Goal: Information Seeking & Learning: Learn about a topic

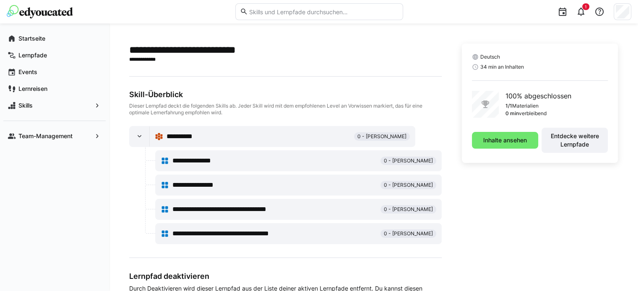
drag, startPoint x: 307, startPoint y: 214, endPoint x: 384, endPoint y: 180, distance: 83.9
click at [307, 214] on div "**********" at bounding box center [298, 209] width 275 height 17
click at [589, 16] on div "1" at bounding box center [520, 11] width 223 height 23
click at [584, 13] on eds-icon at bounding box center [580, 12] width 10 height 10
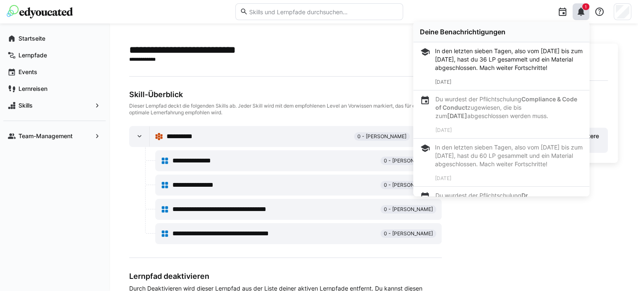
click at [203, 163] on span "**********" at bounding box center [199, 161] width 54 height 10
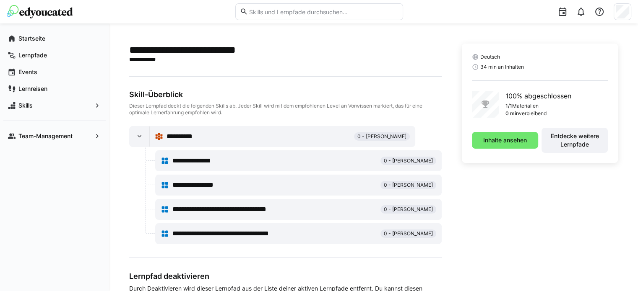
click at [203, 186] on span "**********" at bounding box center [202, 185] width 60 height 10
click at [140, 140] on eds-icon at bounding box center [139, 136] width 8 height 8
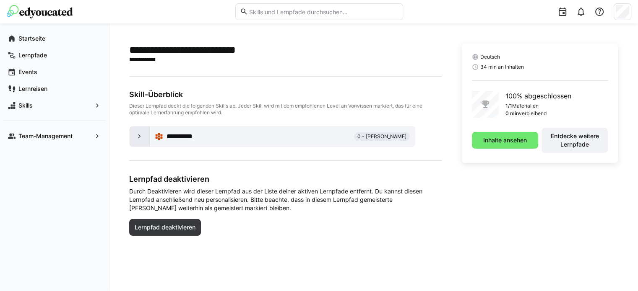
click at [140, 140] on eds-icon at bounding box center [139, 136] width 8 height 8
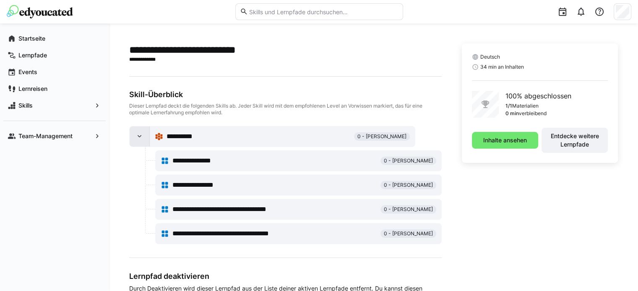
click at [140, 140] on eds-icon at bounding box center [139, 136] width 8 height 8
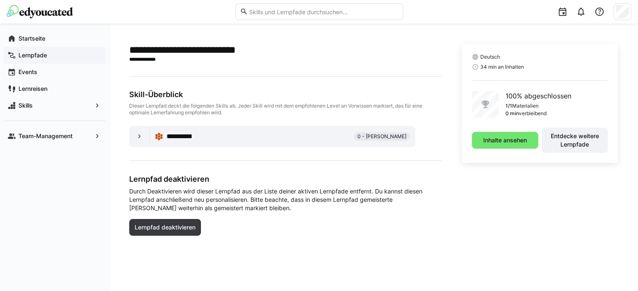
click at [44, 60] on div "Lernpfade" at bounding box center [54, 55] width 102 height 17
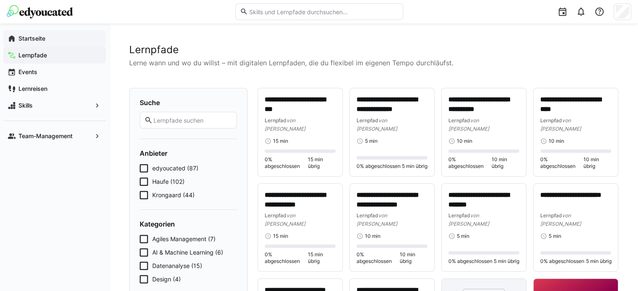
click at [50, 37] on span "Startseite" at bounding box center [59, 38] width 84 height 8
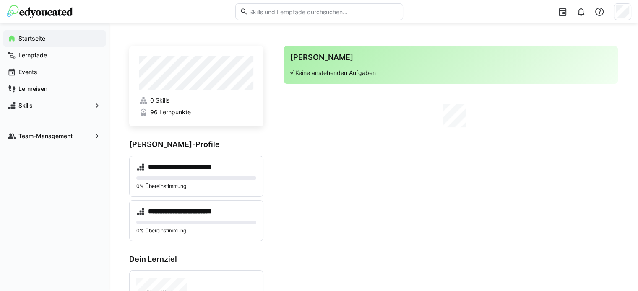
click at [368, 135] on app-home-right "Deine Agenda √ Keine anstehenden Aufgaben" at bounding box center [450, 267] width 334 height 443
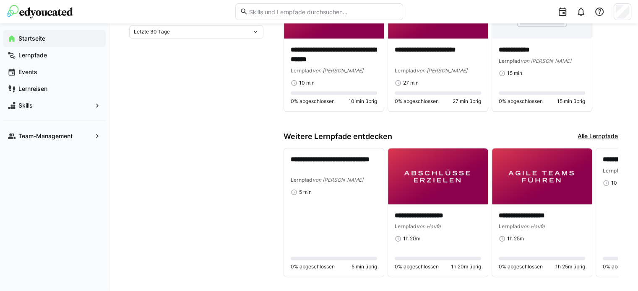
scroll to position [486, 0]
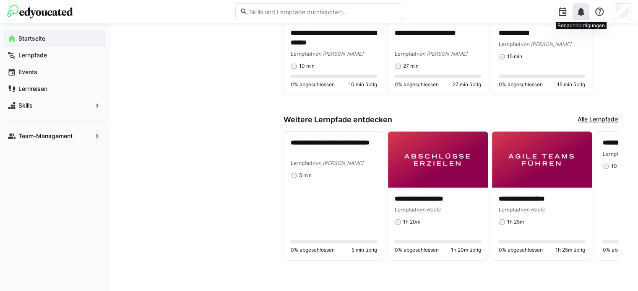
click at [580, 12] on eds-icon at bounding box center [580, 12] width 10 height 10
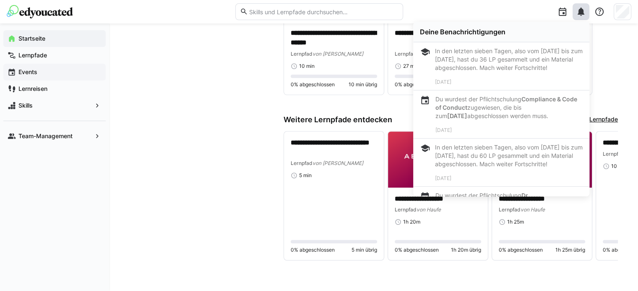
click at [34, 79] on div "Events" at bounding box center [54, 72] width 102 height 17
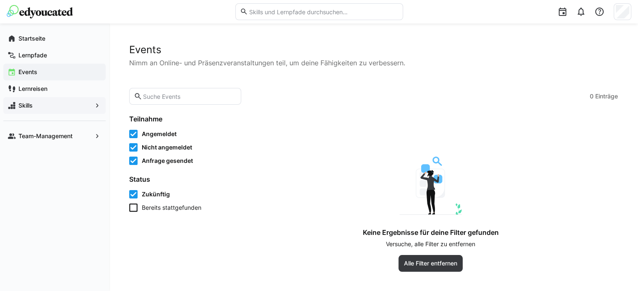
click at [35, 111] on div "Skills" at bounding box center [54, 105] width 102 height 17
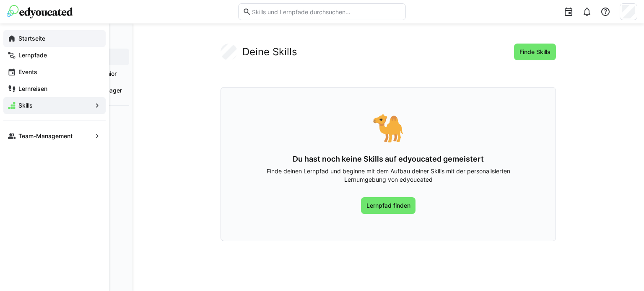
click at [60, 40] on span "Startseite" at bounding box center [59, 38] width 84 height 8
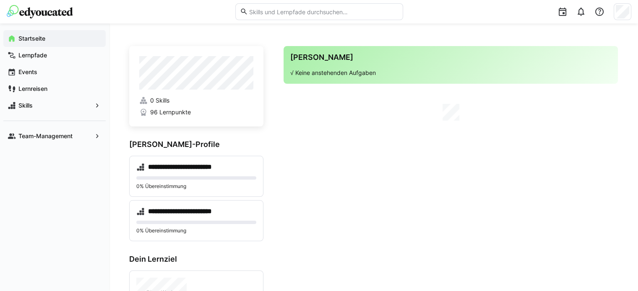
click at [211, 127] on app-home-left "**********" at bounding box center [196, 277] width 134 height 462
click at [183, 97] on link "0 Skills" at bounding box center [196, 100] width 114 height 8
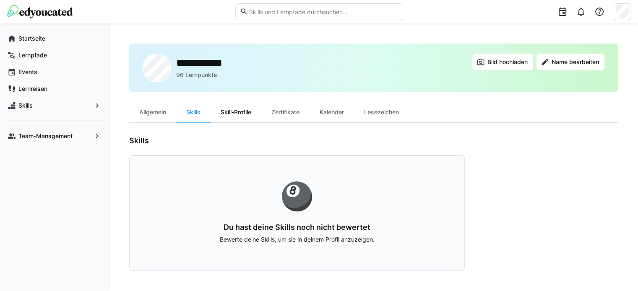
click at [232, 107] on div "Skill-Profile" at bounding box center [235, 112] width 51 height 20
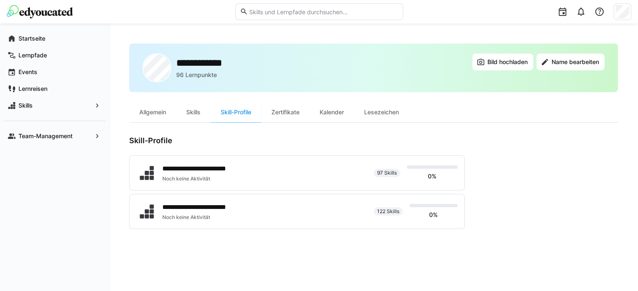
click at [295, 113] on div "Zertifikate" at bounding box center [285, 112] width 48 height 20
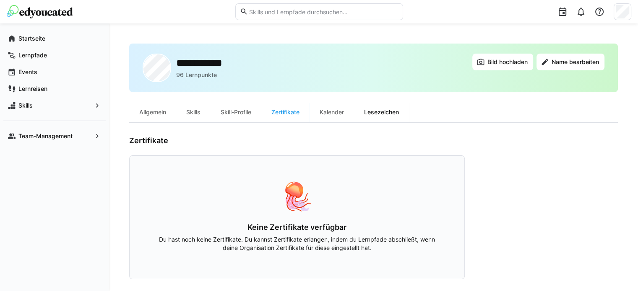
click at [371, 110] on div "Lesezeichen" at bounding box center [381, 112] width 55 height 20
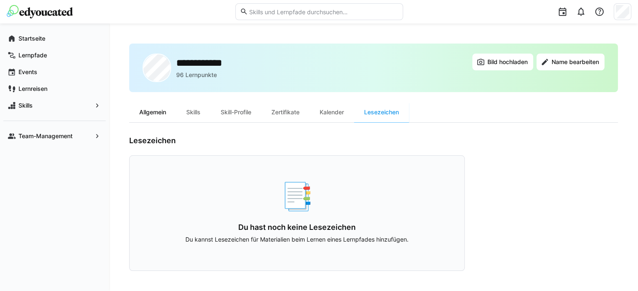
click at [162, 117] on div "Allgemein" at bounding box center [152, 112] width 47 height 20
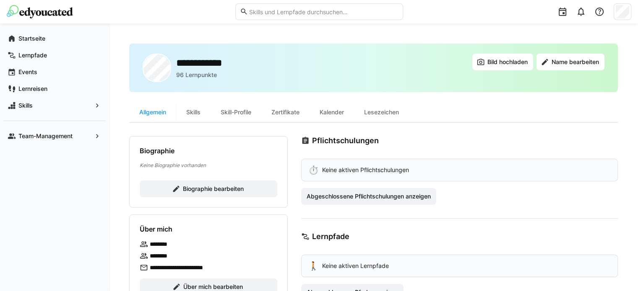
scroll to position [36, 0]
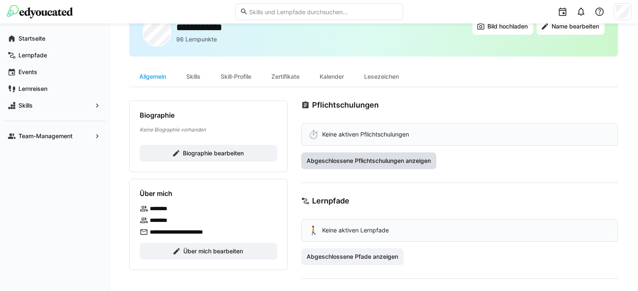
click at [419, 159] on span "Abgeschlossene Pflichtschulungen anzeigen" at bounding box center [368, 161] width 127 height 8
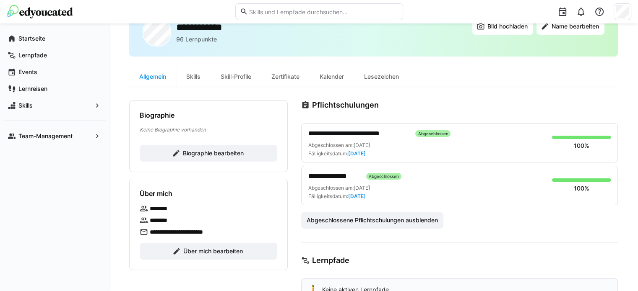
drag, startPoint x: 576, startPoint y: 0, endPoint x: 469, endPoint y: 119, distance: 160.0
click at [469, 119] on div "**********" at bounding box center [459, 173] width 316 height 112
click at [62, 38] on span "Startseite" at bounding box center [59, 38] width 84 height 8
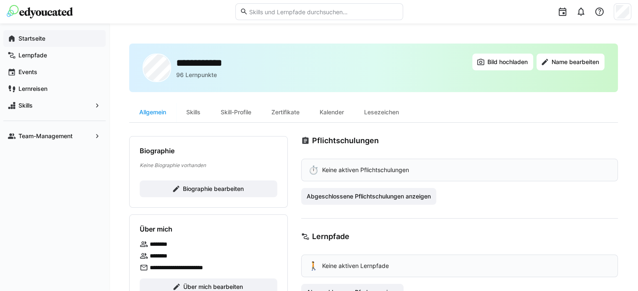
click at [0, 0] on app-navigation-label "Startseite" at bounding box center [0, 0] width 0 height 0
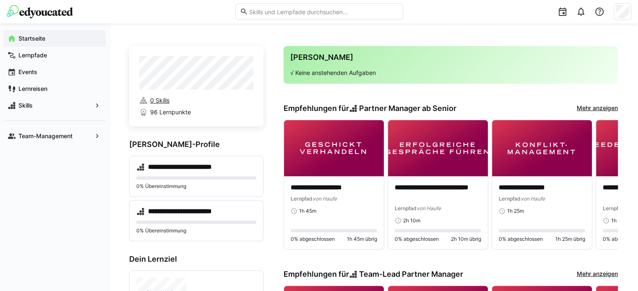
click at [226, 100] on link "0 Skills" at bounding box center [196, 100] width 114 height 8
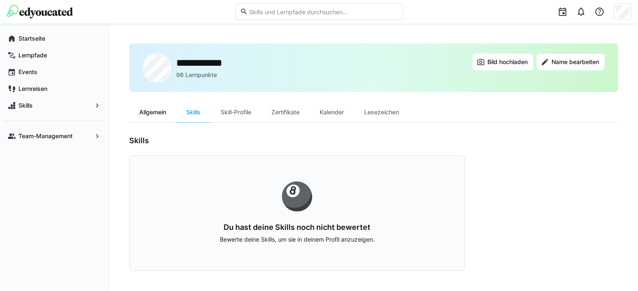
click at [161, 111] on div "Allgemein" at bounding box center [152, 112] width 47 height 20
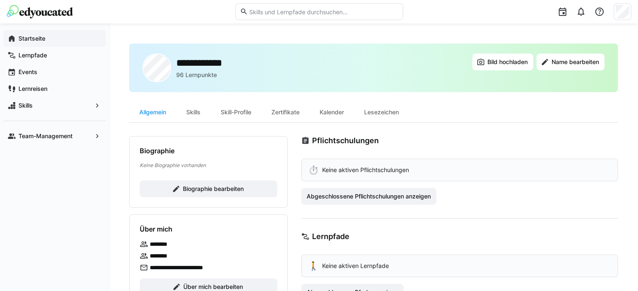
click at [57, 34] on div "Startseite" at bounding box center [54, 38] width 102 height 17
click at [338, 194] on span "Abgeschlossene Pflichtschulungen anzeigen" at bounding box center [368, 196] width 127 height 8
click at [193, 114] on div "Skills" at bounding box center [193, 112] width 34 height 20
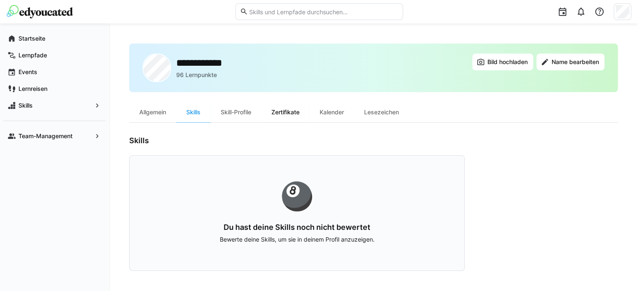
click at [300, 117] on div "Zertifikate" at bounding box center [285, 112] width 48 height 20
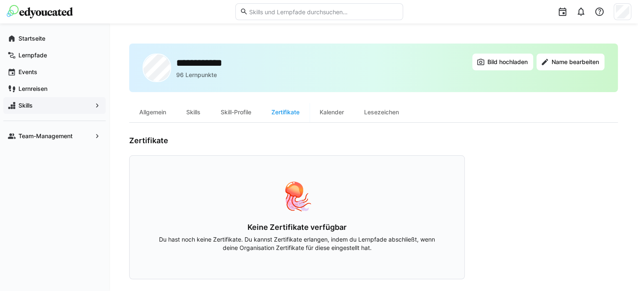
click at [59, 103] on span "Skills" at bounding box center [54, 105] width 75 height 8
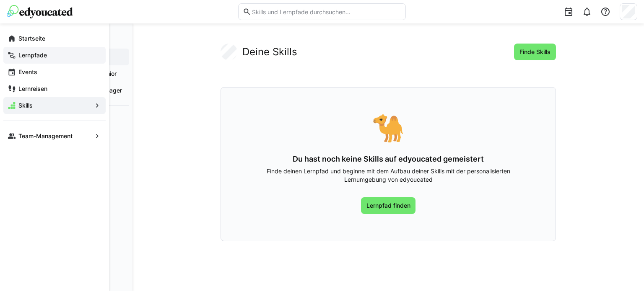
click at [60, 53] on span "Lernpfade" at bounding box center [59, 55] width 84 height 8
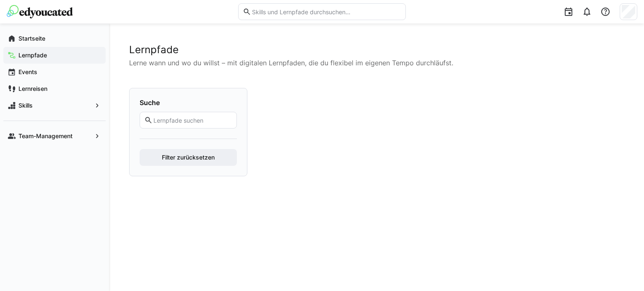
click at [194, 120] on input "text" at bounding box center [193, 121] width 80 height 8
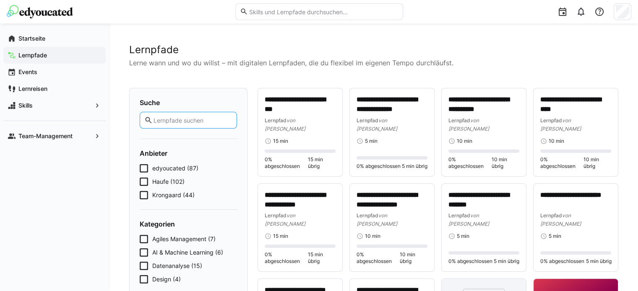
click at [203, 255] on span "AI & Machine Learning (6)" at bounding box center [187, 253] width 71 height 8
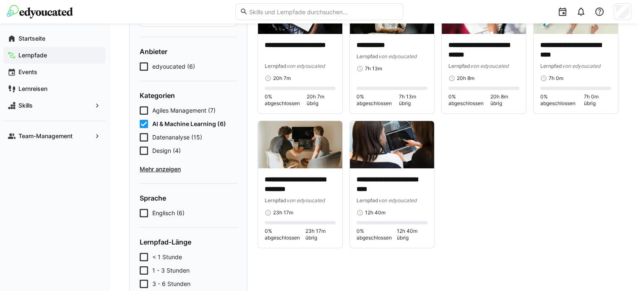
scroll to position [3, 0]
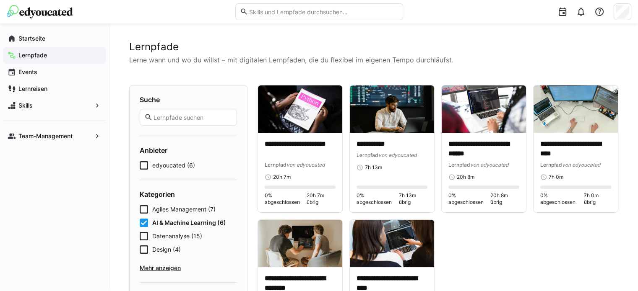
click at [206, 224] on span "AI & Machine Learning (6)" at bounding box center [189, 223] width 74 height 8
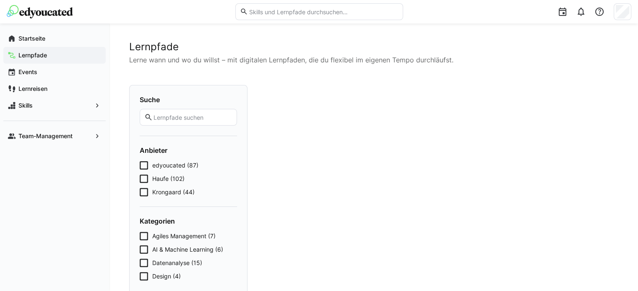
click at [195, 165] on span "edyoucated (87)" at bounding box center [175, 165] width 46 height 8
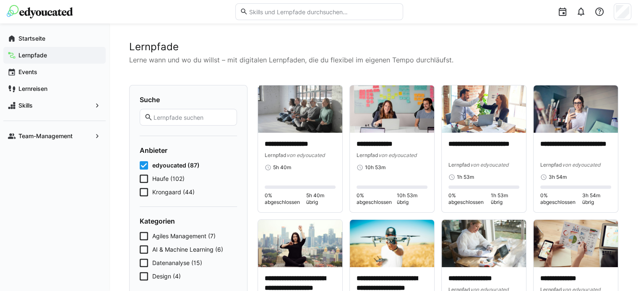
click at [166, 169] on div "edyoucated (87) Haufe (102) Krongaard (44)" at bounding box center [188, 178] width 97 height 35
click at [165, 165] on span "edyoucated (87)" at bounding box center [175, 165] width 47 height 8
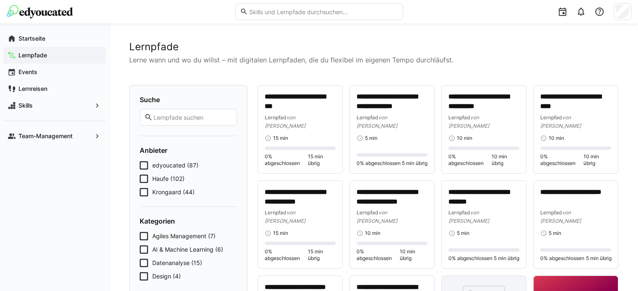
click at [175, 194] on span "Krongaard (44)" at bounding box center [173, 192] width 42 height 8
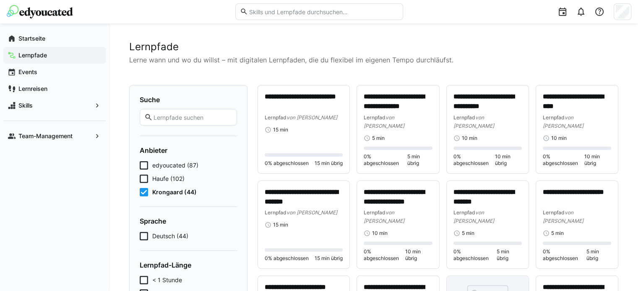
click at [175, 194] on span "Krongaard (44)" at bounding box center [174, 192] width 44 height 8
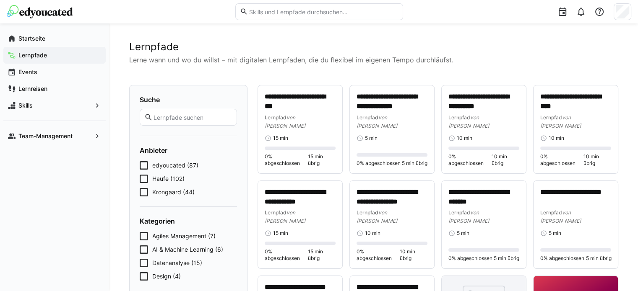
click at [50, 102] on span "Skills" at bounding box center [54, 105] width 75 height 8
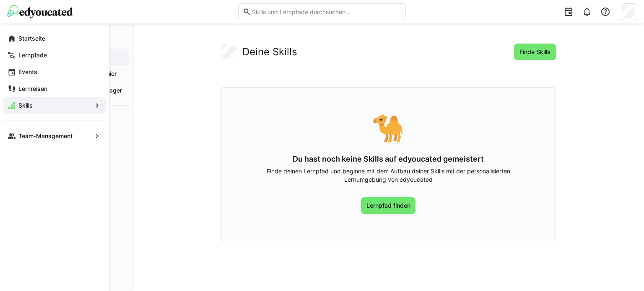
click at [94, 106] on eds-icon at bounding box center [97, 105] width 8 height 8
click at [68, 73] on span "Events" at bounding box center [59, 72] width 84 height 8
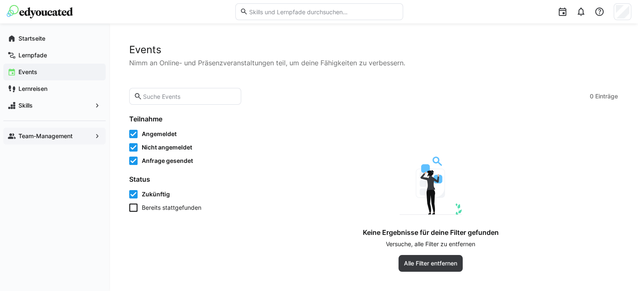
click at [60, 140] on div "Team-Management" at bounding box center [54, 136] width 102 height 17
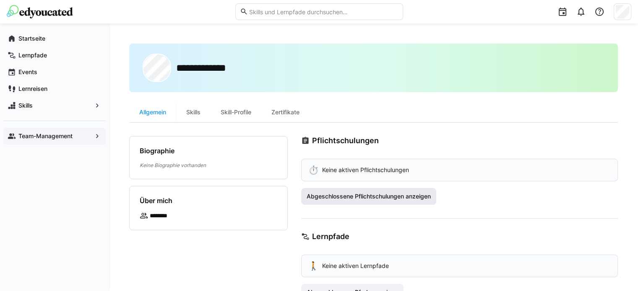
click at [339, 198] on span "Abgeschlossene Pflichtschulungen anzeigen" at bounding box center [368, 196] width 127 height 8
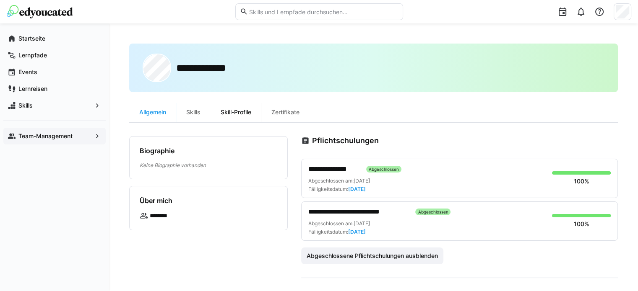
click at [235, 106] on div "Skill-Profile" at bounding box center [235, 112] width 51 height 20
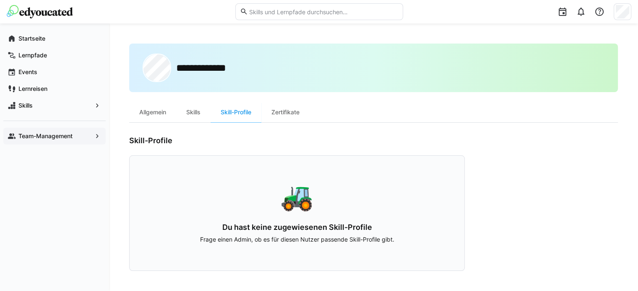
click at [290, 115] on div "Zertifikate" at bounding box center [285, 112] width 48 height 20
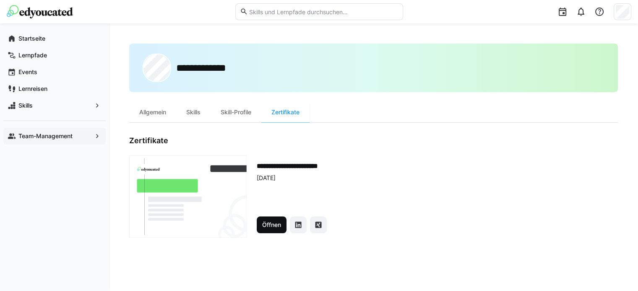
click at [277, 225] on span "Öffnen" at bounding box center [271, 225] width 21 height 8
click at [98, 135] on eds-icon at bounding box center [97, 136] width 8 height 8
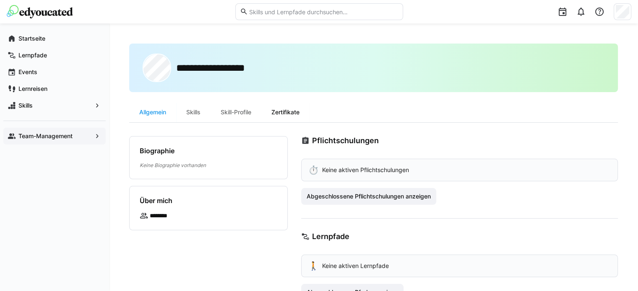
click at [290, 115] on div "Zertifikate" at bounding box center [285, 112] width 48 height 20
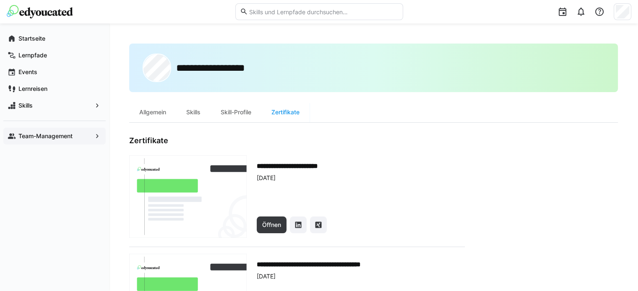
click at [425, 174] on div "27.08.2025" at bounding box center [361, 178] width 208 height 8
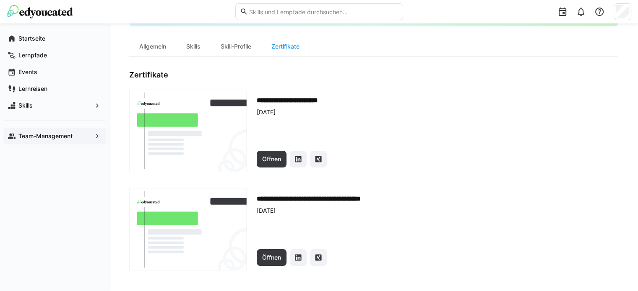
scroll to position [67, 0]
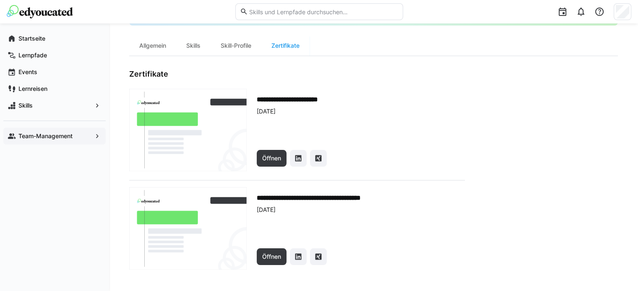
click at [154, 115] on img at bounding box center [187, 130] width 117 height 83
click at [49, 33] on div "Startseite" at bounding box center [54, 38] width 102 height 17
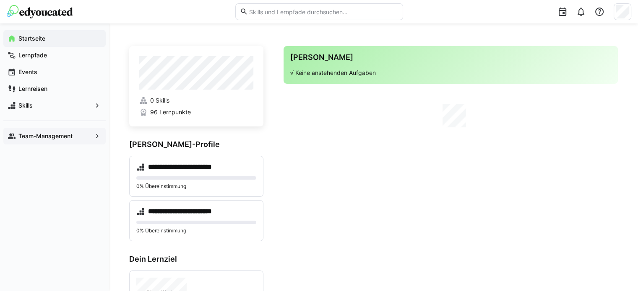
click at [302, 168] on app-home-right "Deine Agenda √ Keine anstehenden Aufgaben" at bounding box center [450, 267] width 334 height 443
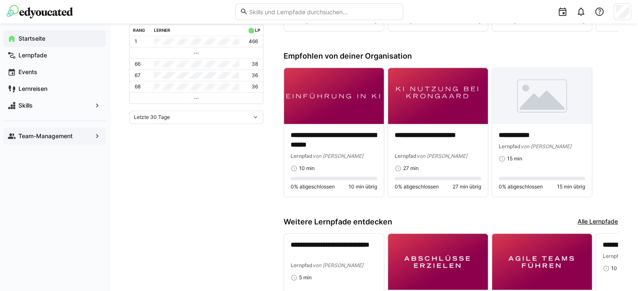
scroll to position [402, 0]
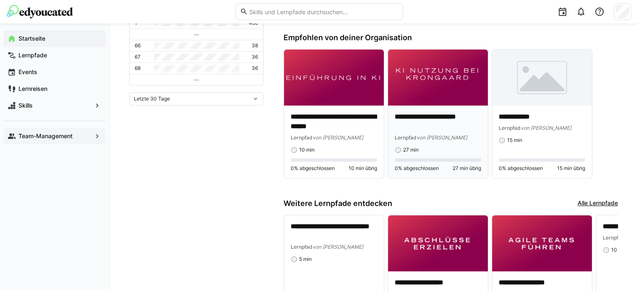
click at [435, 128] on p "**********" at bounding box center [437, 121] width 86 height 19
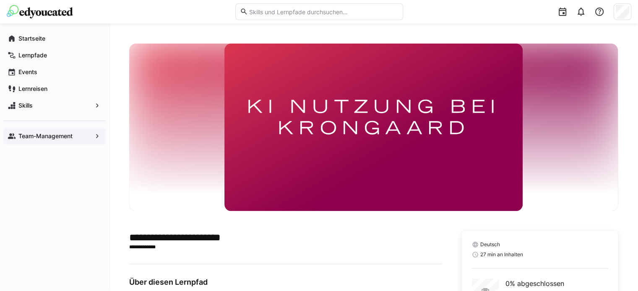
click at [340, 241] on h2 "**********" at bounding box center [285, 237] width 312 height 13
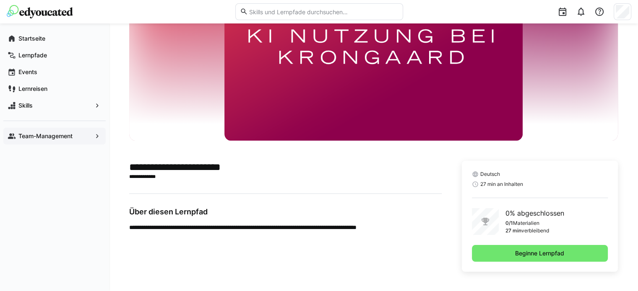
scroll to position [71, 0]
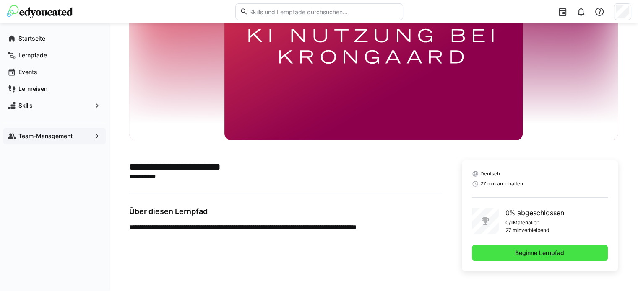
click at [503, 250] on span "Beginne Lernpfad" at bounding box center [540, 253] width 136 height 17
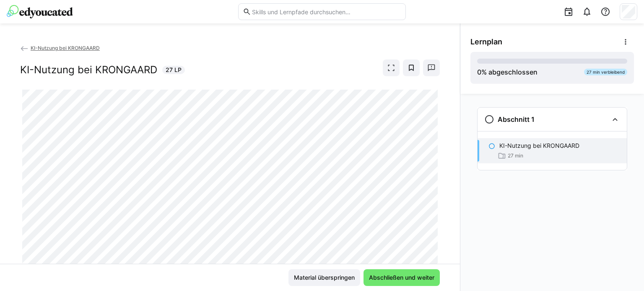
click at [498, 239] on div "Abschnitt 1 KI-Nutzung bei KRONGAARD 27 min" at bounding box center [552, 192] width 184 height 197
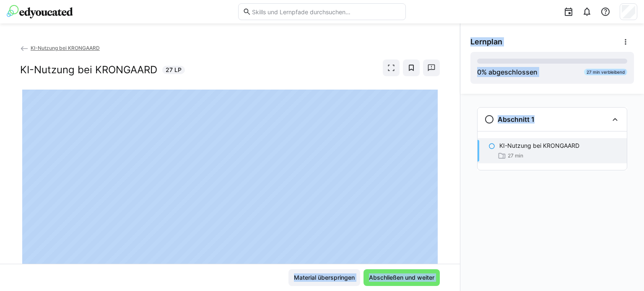
drag, startPoint x: 455, startPoint y: 174, endPoint x: 465, endPoint y: 229, distance: 56.2
click at [465, 229] on div "KI-Nutzung bei KRONGAARD KI-Nutzung bei KRONGAARD 27 LP Material überspringen A…" at bounding box center [322, 157] width 644 height 268
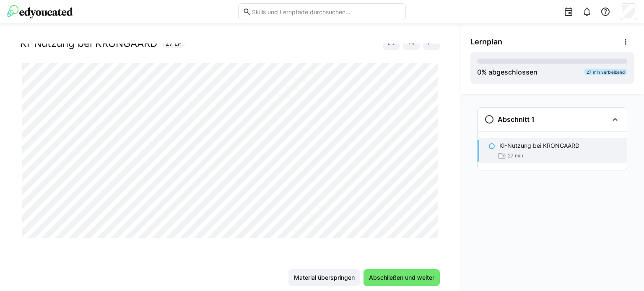
click at [355, 252] on div "KI-Nutzung bei KRONGAARD KI-Nutzung bei KRONGAARD 27 LP" at bounding box center [230, 154] width 460 height 220
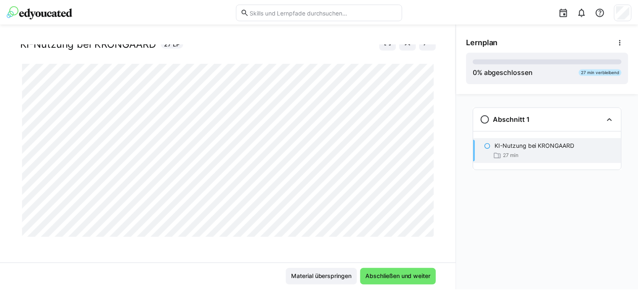
scroll to position [0, 0]
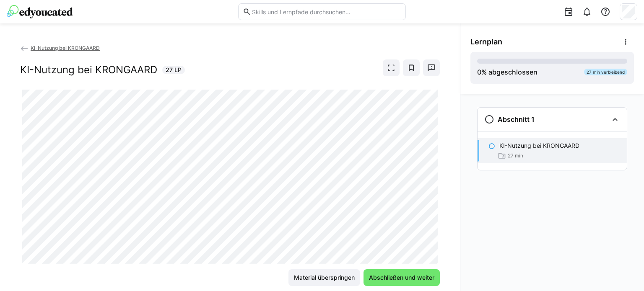
click at [71, 49] on span "KI-Nutzung bei KRONGAARD" at bounding box center [65, 48] width 69 height 6
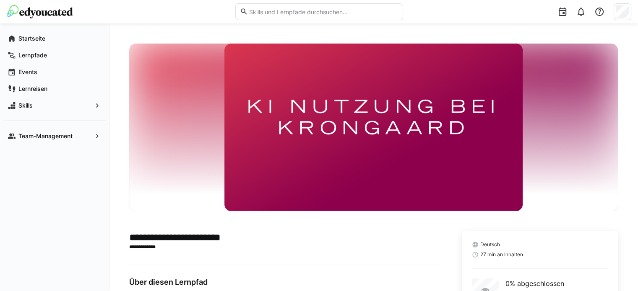
click at [84, 202] on div "Startseite Lernpfade Events Lernreisen Skills Team-Management" at bounding box center [54, 157] width 109 height 268
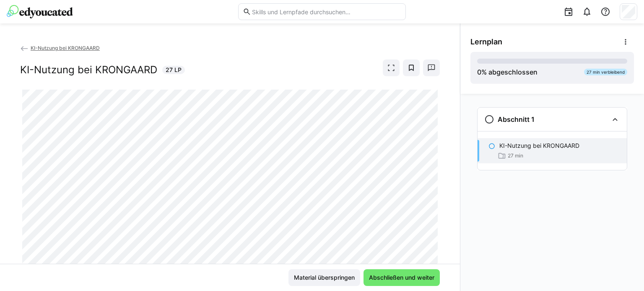
click at [38, 13] on img at bounding box center [40, 11] width 66 height 13
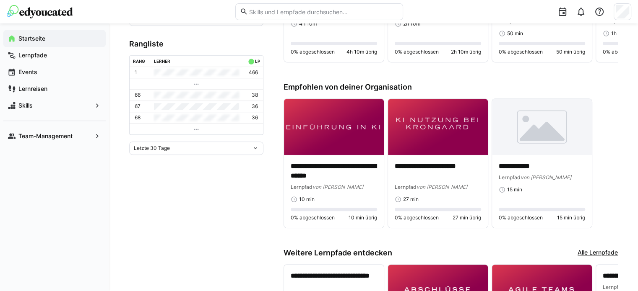
scroll to position [374, 0]
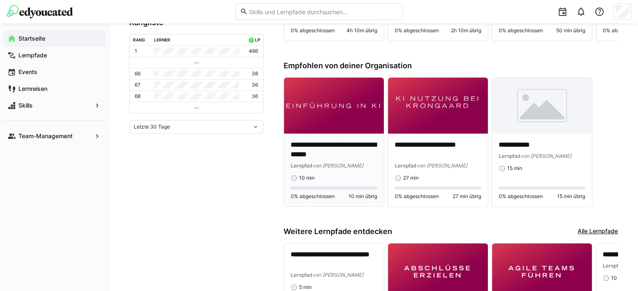
click at [355, 160] on div "**********" at bounding box center [333, 154] width 86 height 29
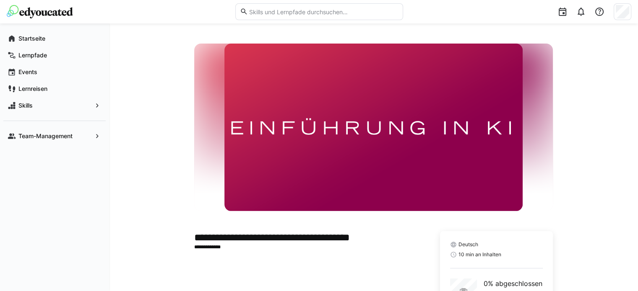
click at [587, 64] on app-learning-path-details-component "**********" at bounding box center [373, 193] width 488 height 299
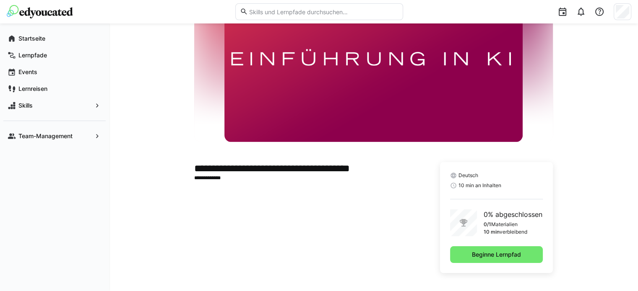
scroll to position [71, 0]
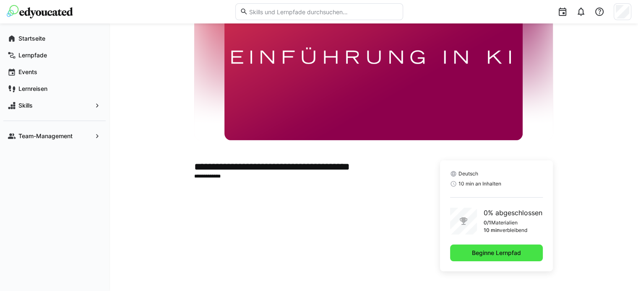
click at [465, 251] on span "Beginne Lernpfad" at bounding box center [496, 253] width 93 height 17
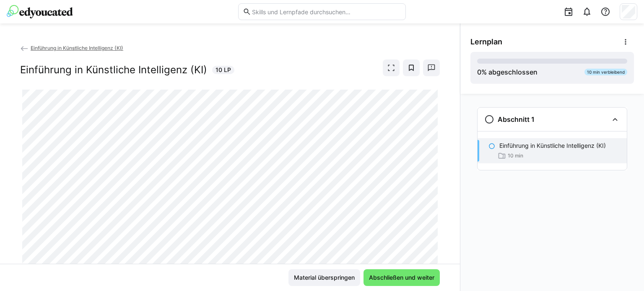
scroll to position [26, 0]
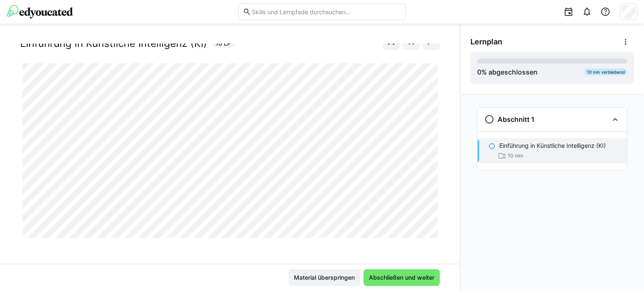
drag, startPoint x: 443, startPoint y: 130, endPoint x: 443, endPoint y: 122, distance: 8.4
click at [443, 122] on div "Einführung in Künstliche Intelligenz (KI) Einführung in Künstliche Intelligenz …" at bounding box center [230, 154] width 460 height 220
click at [321, 251] on div "Einführung in Künstliche Intelligenz (KI) Einführung in Künstliche Intelligenz …" at bounding box center [230, 154] width 460 height 220
drag, startPoint x: 436, startPoint y: 157, endPoint x: 438, endPoint y: 206, distance: 48.6
click at [438, 206] on div "Einführung in Künstliche Intelligenz (KI) Einführung in Künstliche Intelligenz …" at bounding box center [230, 154] width 460 height 220
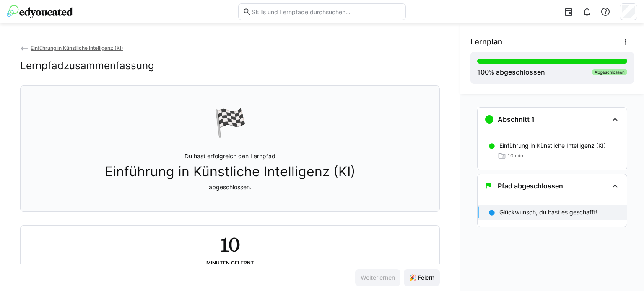
click at [329, 171] on span "Einführung in Künstliche Intelligenz (KI)" at bounding box center [230, 172] width 251 height 16
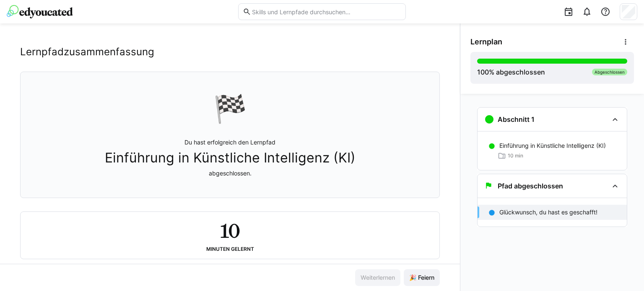
scroll to position [0, 0]
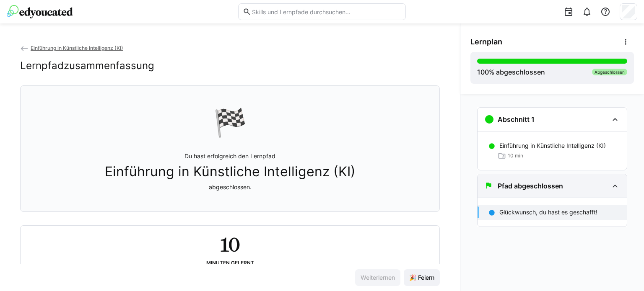
click at [565, 183] on div "Pfad abgeschlossen" at bounding box center [546, 186] width 124 height 10
click at [607, 187] on div "Pfad abgeschlossen" at bounding box center [546, 186] width 124 height 10
click at [615, 75] on div "Abgeschlossen" at bounding box center [609, 72] width 35 height 7
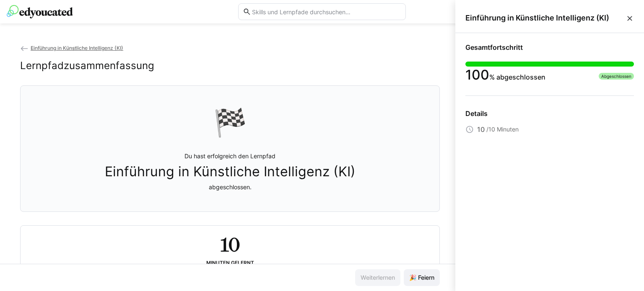
click at [629, 21] on eds-icon at bounding box center [629, 18] width 8 height 8
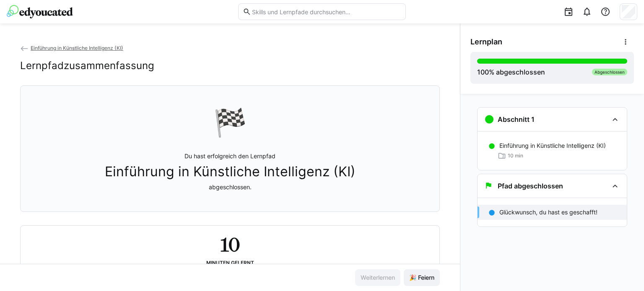
click at [493, 208] on div at bounding box center [491, 212] width 7 height 8
drag, startPoint x: 493, startPoint y: 208, endPoint x: 469, endPoint y: 245, distance: 44.1
click at [469, 245] on div "Einführung in Künstliche Intelligenz (KI) Lernpfadzusammenfassung 🏁 Du hast erf…" at bounding box center [322, 157] width 644 height 268
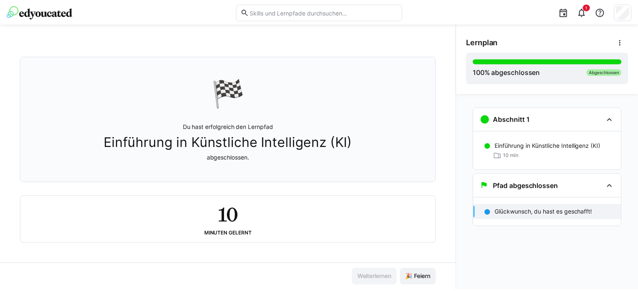
scroll to position [31, 0]
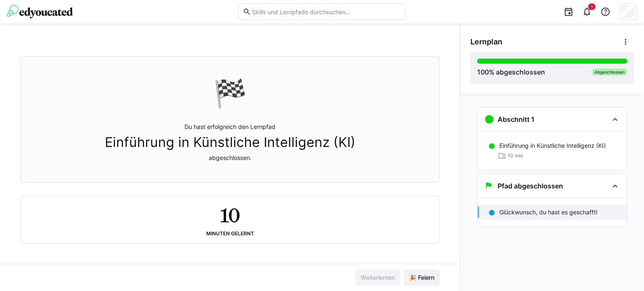
click at [240, 150] on span "Einführung in Künstliche Intelligenz (KI)" at bounding box center [230, 143] width 251 height 16
click at [74, 9] on div at bounding box center [119, 11] width 225 height 13
click at [67, 15] on img at bounding box center [40, 11] width 66 height 13
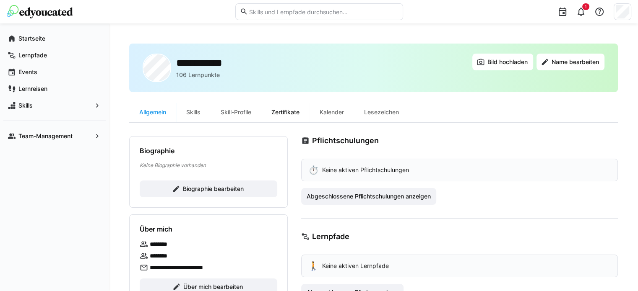
click at [290, 112] on div "Zertifikate" at bounding box center [285, 112] width 48 height 20
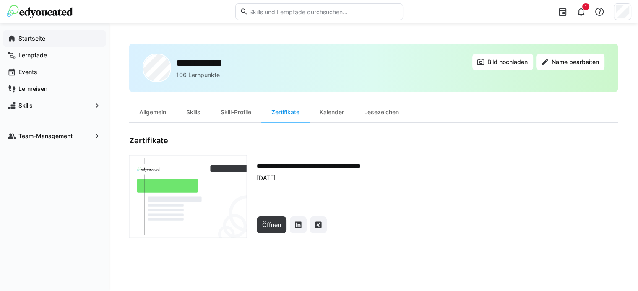
click at [50, 41] on span "Startseite" at bounding box center [59, 38] width 84 height 8
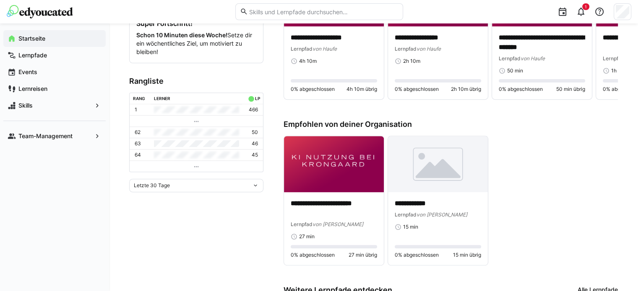
scroll to position [350, 0]
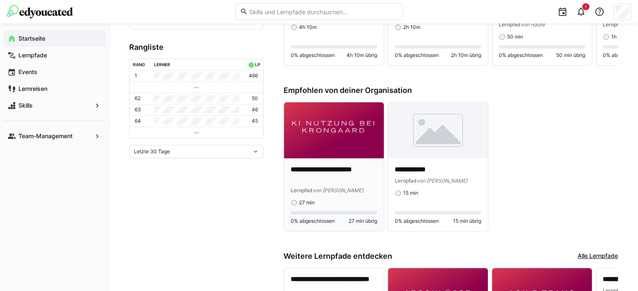
click at [336, 182] on p "**********" at bounding box center [333, 174] width 86 height 19
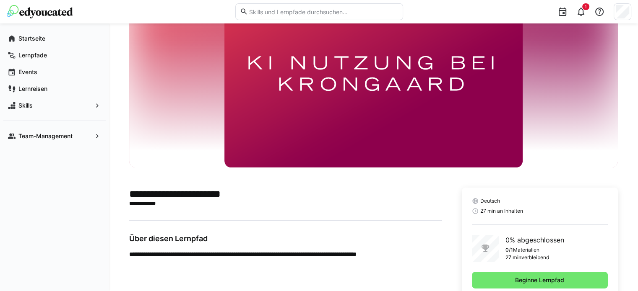
scroll to position [71, 0]
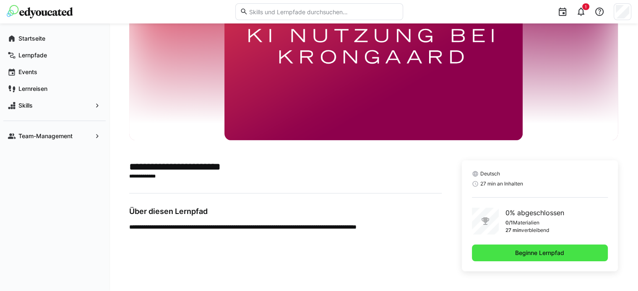
click at [552, 248] on span "Beginne Lernpfad" at bounding box center [540, 253] width 136 height 17
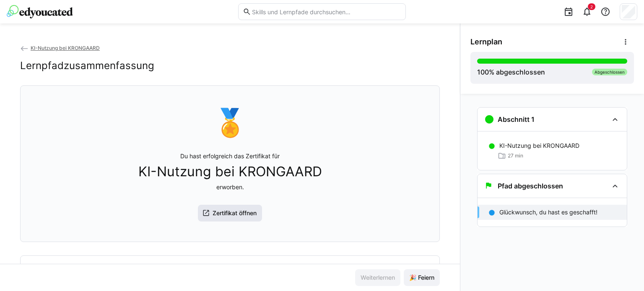
click at [250, 213] on span "Zertifikat öffnen" at bounding box center [234, 213] width 47 height 8
click at [64, 46] on span "KI-Nutzung bei KRONGAARD" at bounding box center [65, 48] width 69 height 6
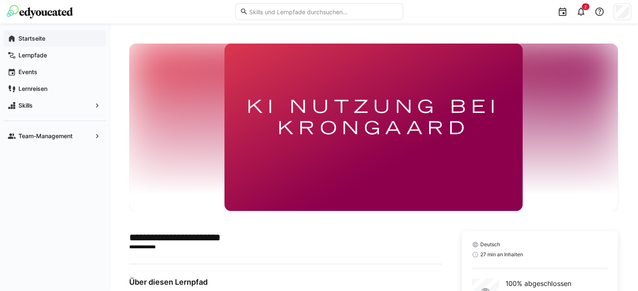
click at [56, 39] on span "Startseite" at bounding box center [59, 38] width 84 height 8
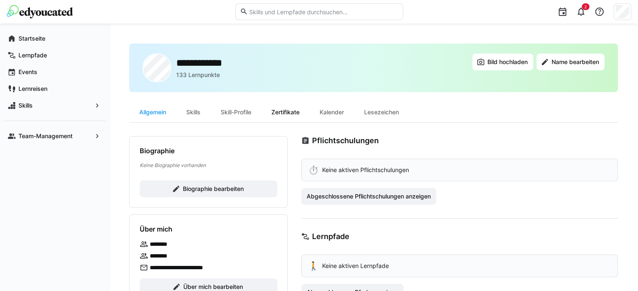
click at [298, 107] on div "Zertifikate" at bounding box center [285, 112] width 48 height 20
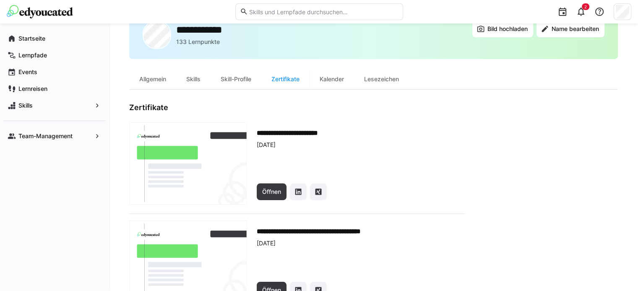
scroll to position [50, 0]
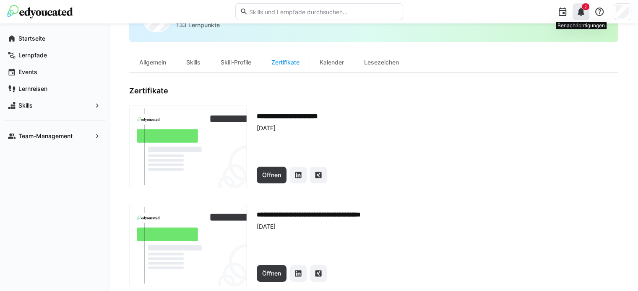
click at [581, 15] on eds-icon at bounding box center [580, 12] width 10 height 10
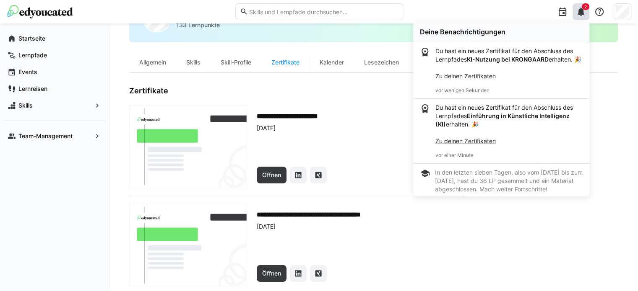
click at [613, 156] on app-user-profile-inner-container "**********" at bounding box center [373, 187] width 488 height 202
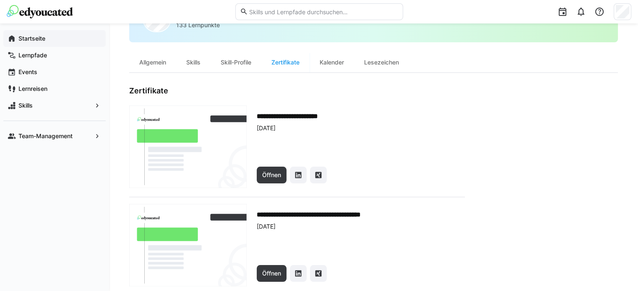
click at [0, 0] on app-navigation-label "Startseite" at bounding box center [0, 0] width 0 height 0
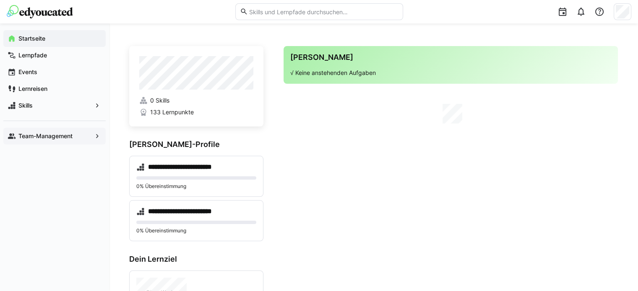
click at [0, 0] on app-navigation-label "Team-Management" at bounding box center [0, 0] width 0 height 0
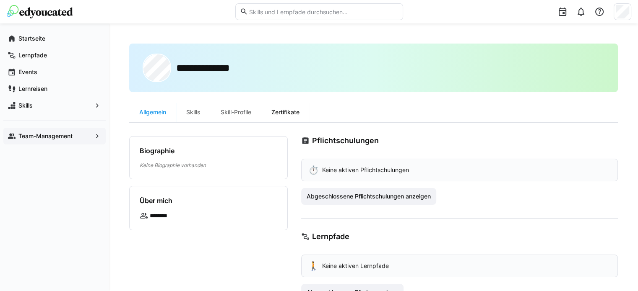
click at [290, 115] on div "Zertifikate" at bounding box center [285, 112] width 48 height 20
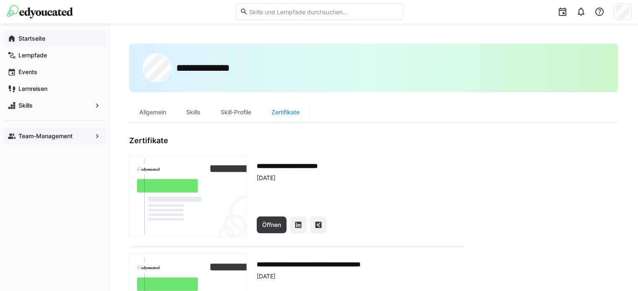
click at [0, 0] on app-navigation-label "Startseite" at bounding box center [0, 0] width 0 height 0
